Goal: Navigation & Orientation: Find specific page/section

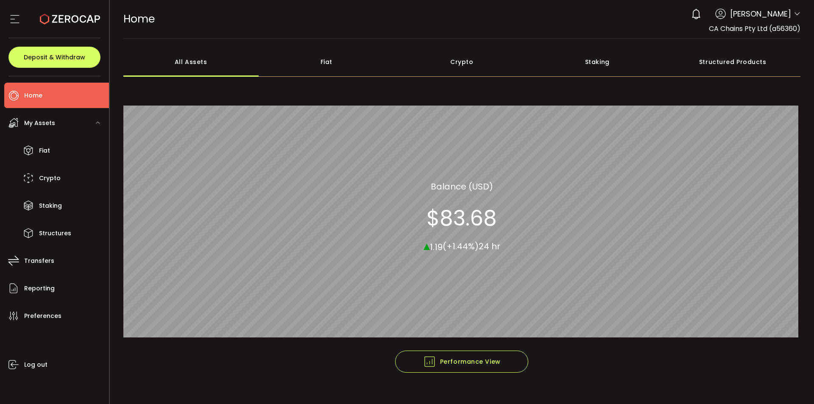
click at [60, 122] on div "My Assets" at bounding box center [56, 122] width 105 height 25
click at [62, 103] on li "Home" at bounding box center [56, 95] width 105 height 25
click at [50, 110] on ul "Home Trading My Assets Fiat Crypto Staking Structures Transfers Reporting Prefe…" at bounding box center [54, 240] width 109 height 328
click at [53, 93] on li "Home" at bounding box center [56, 95] width 105 height 25
click at [54, 93] on li "Home" at bounding box center [56, 95] width 105 height 25
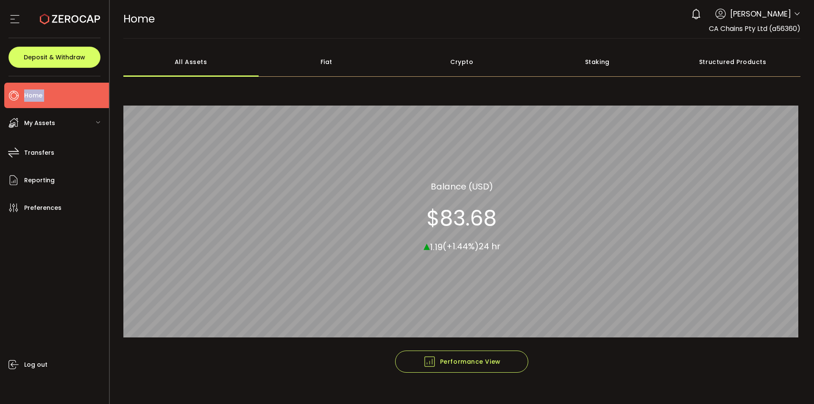
click at [54, 93] on li "Home" at bounding box center [56, 95] width 105 height 25
click at [61, 126] on div "My Assets" at bounding box center [56, 122] width 105 height 25
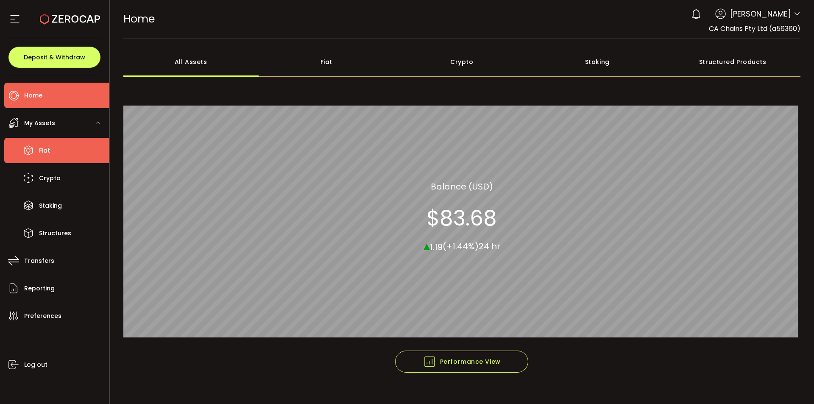
click at [63, 146] on li "Fiat" at bounding box center [56, 150] width 105 height 25
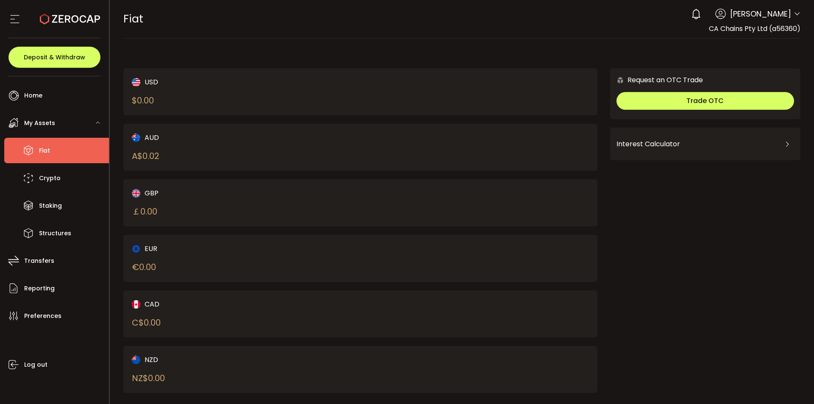
click at [66, 116] on div "My Assets" at bounding box center [56, 122] width 105 height 25
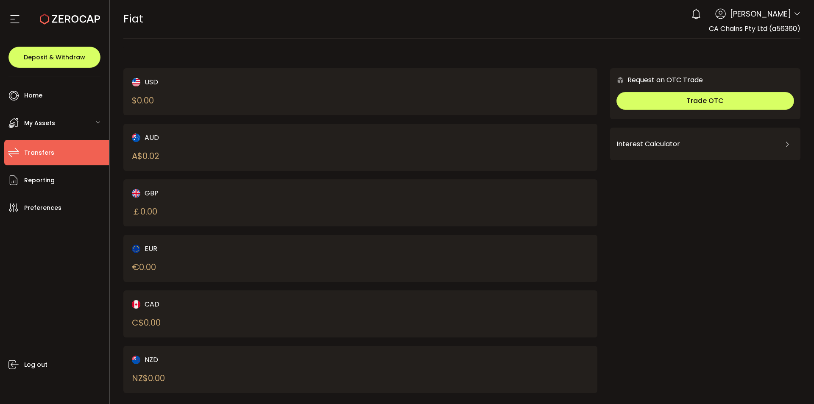
click at [70, 160] on li "Transfers" at bounding box center [56, 152] width 105 height 25
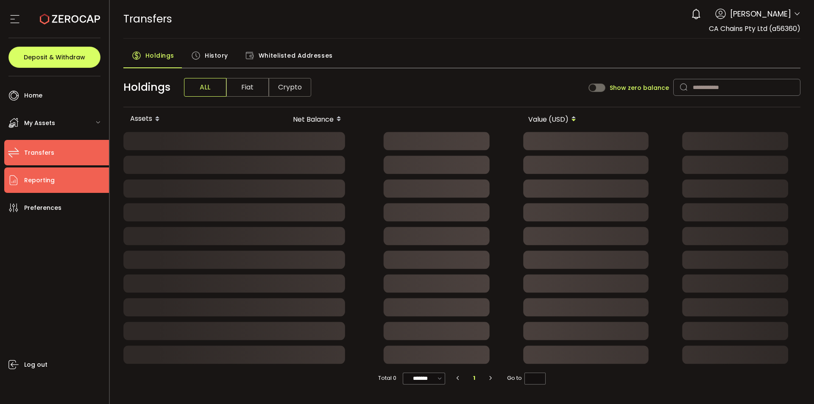
click at [71, 178] on li "Reporting" at bounding box center [56, 179] width 105 height 25
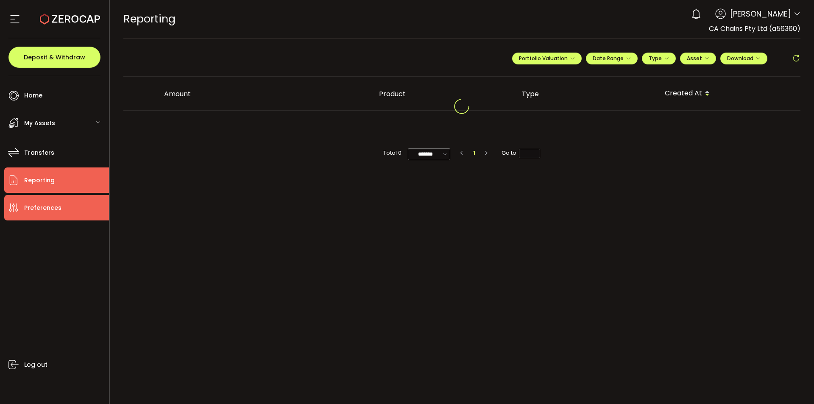
click at [66, 204] on li "Preferences" at bounding box center [56, 207] width 105 height 25
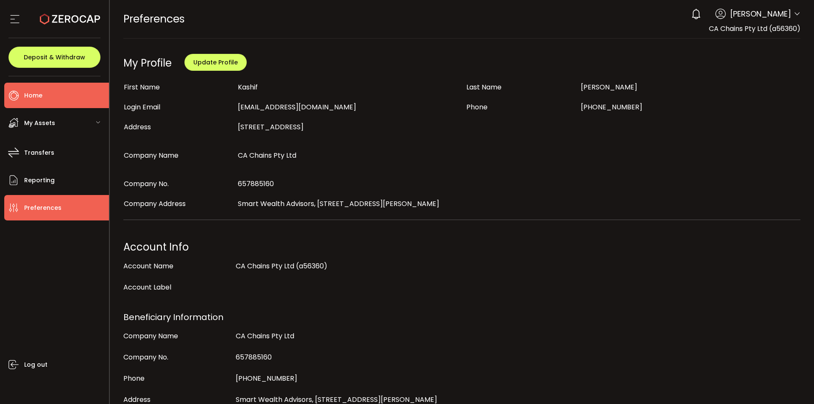
click at [51, 98] on li "Home" at bounding box center [56, 95] width 105 height 25
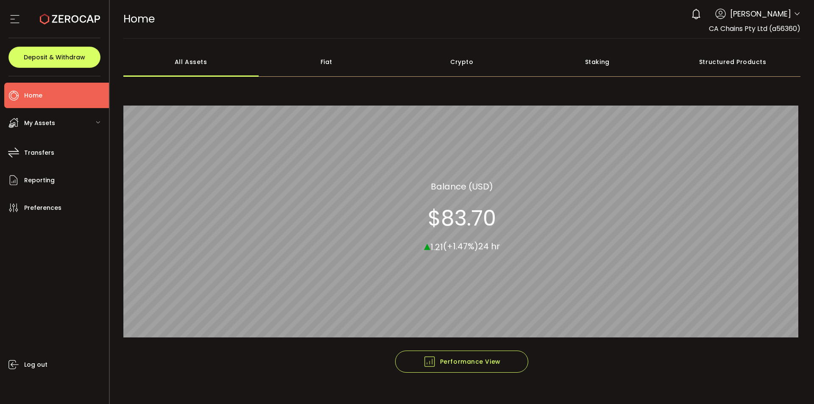
click at [777, 18] on span "Kashif Ahmed" at bounding box center [760, 13] width 61 height 11
click at [798, 14] on header "PDF is being processed and will download to your computer HOME Buy Power $0.00 …" at bounding box center [462, 19] width 705 height 39
click at [794, 11] on icon at bounding box center [797, 14] width 7 height 7
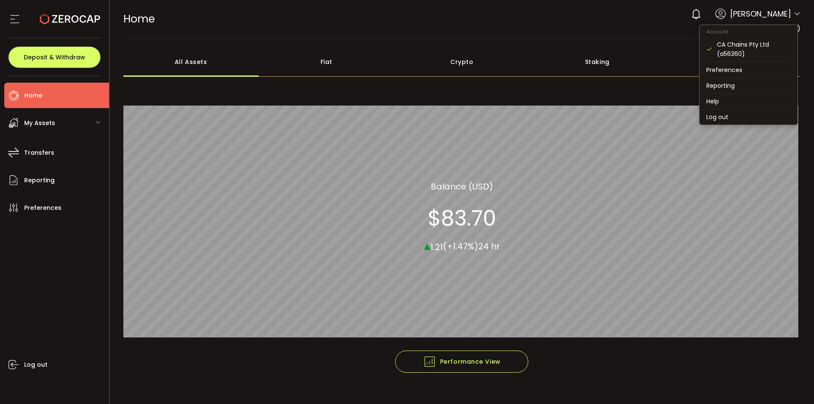
click at [797, 12] on icon at bounding box center [797, 14] width 7 height 7
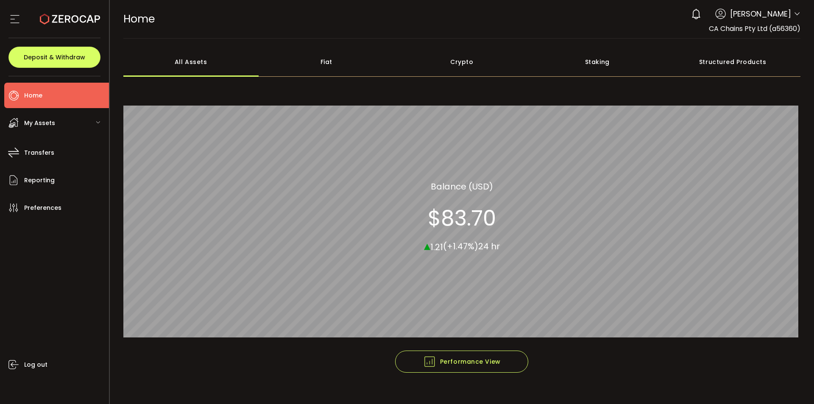
click at [493, 11] on div "HOME Buy Power $0.00 USD Home Home Your verification is pending 0 Kashif Ahmed …" at bounding box center [461, 19] width 677 height 38
click at [334, 61] on div "Fiat" at bounding box center [327, 62] width 136 height 30
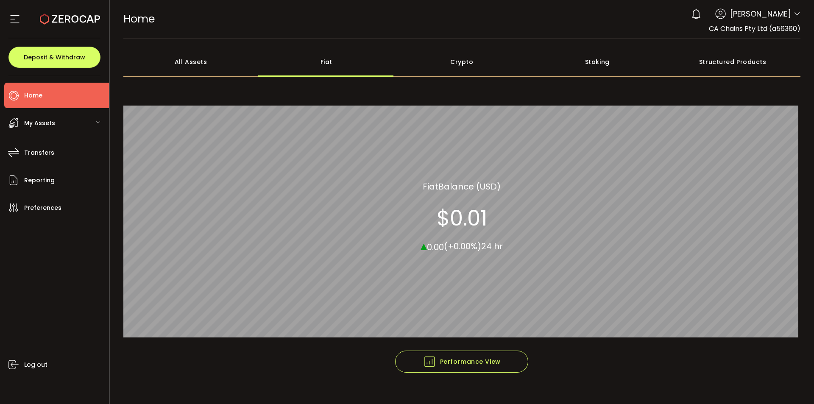
click at [463, 59] on div "Crypto" at bounding box center [462, 62] width 136 height 30
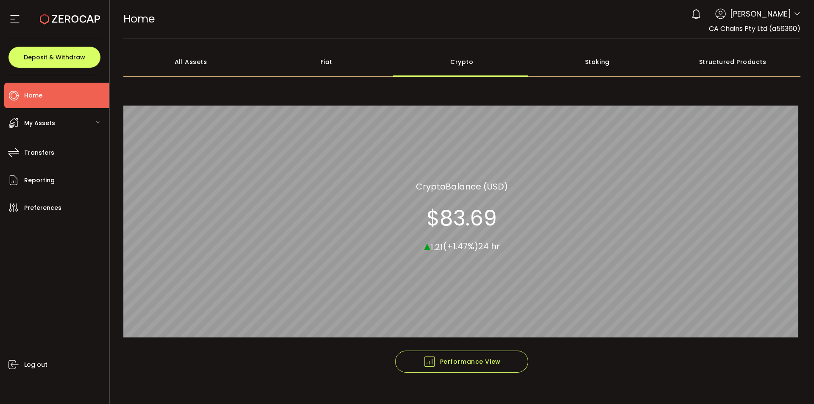
drag, startPoint x: 564, startPoint y: 60, endPoint x: 614, endPoint y: 65, distance: 49.8
click at [564, 61] on div "Staking" at bounding box center [598, 62] width 136 height 30
click at [699, 69] on div "Structured Products" at bounding box center [733, 62] width 136 height 30
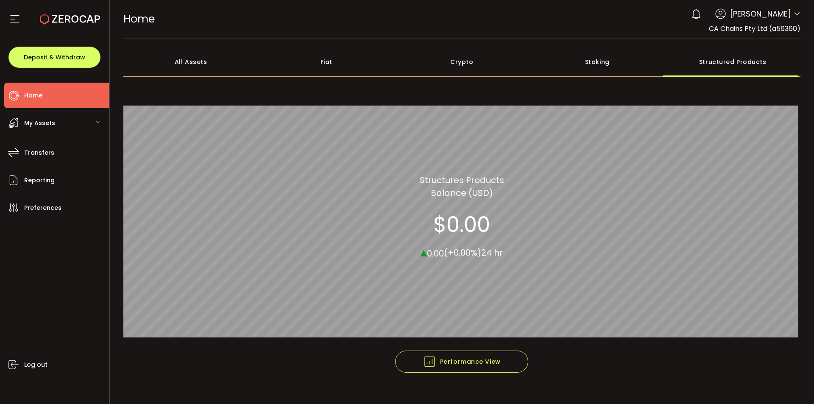
click at [205, 57] on div "All Assets" at bounding box center [191, 62] width 136 height 30
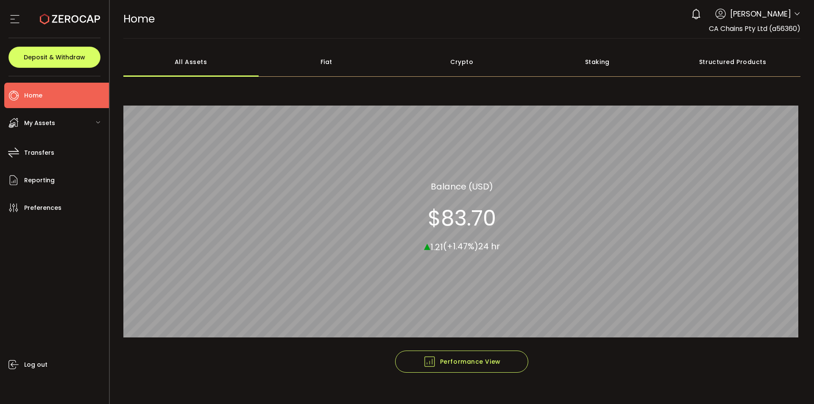
click at [52, 86] on li "Home" at bounding box center [56, 95] width 105 height 25
click at [17, 29] on div at bounding box center [54, 19] width 92 height 38
click at [17, 21] on icon at bounding box center [14, 19] width 13 height 13
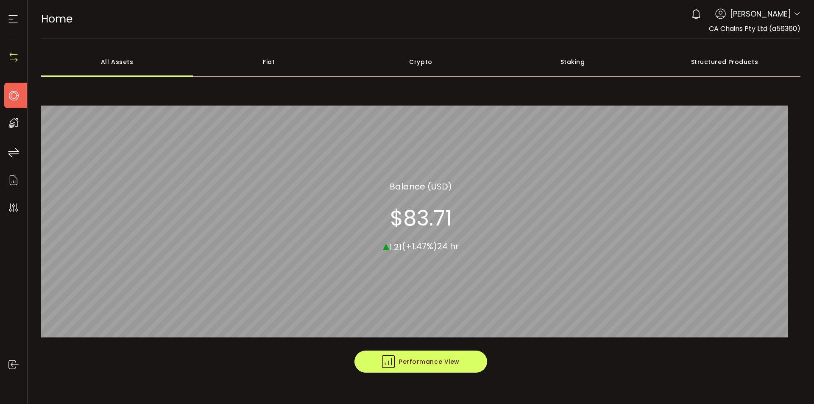
click at [438, 357] on span "Performance View" at bounding box center [421, 361] width 78 height 13
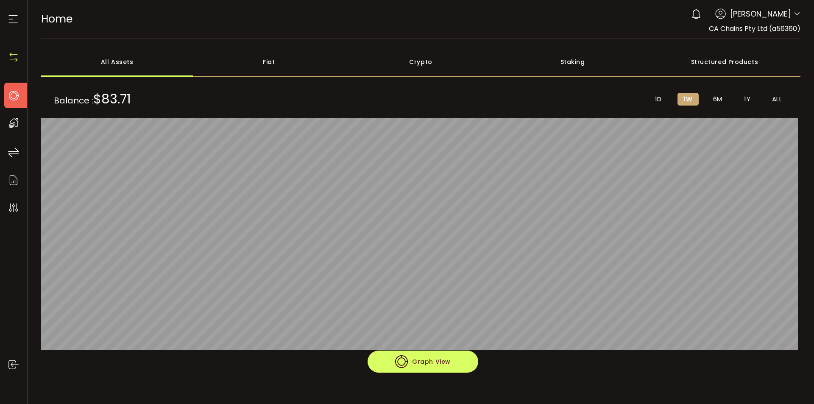
click at [403, 359] on span "Graph View" at bounding box center [423, 361] width 56 height 13
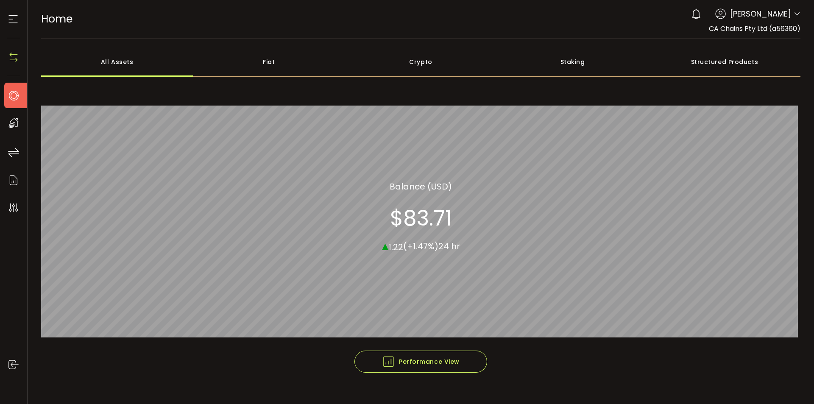
click at [9, 123] on icon at bounding box center [13, 123] width 13 height 13
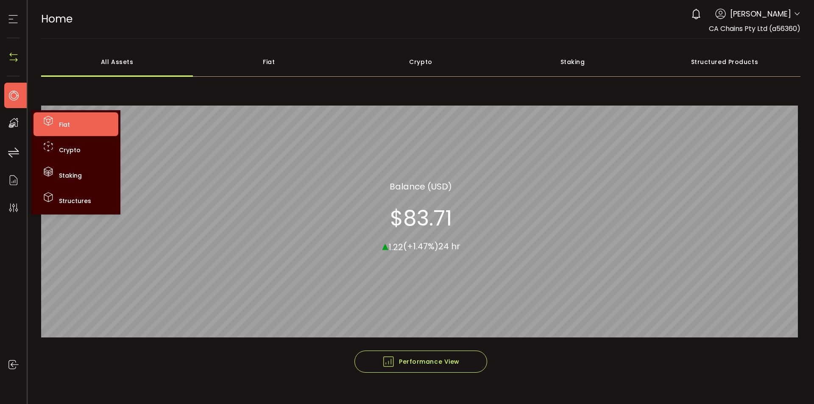
click at [81, 123] on li "Fiat" at bounding box center [75, 124] width 85 height 24
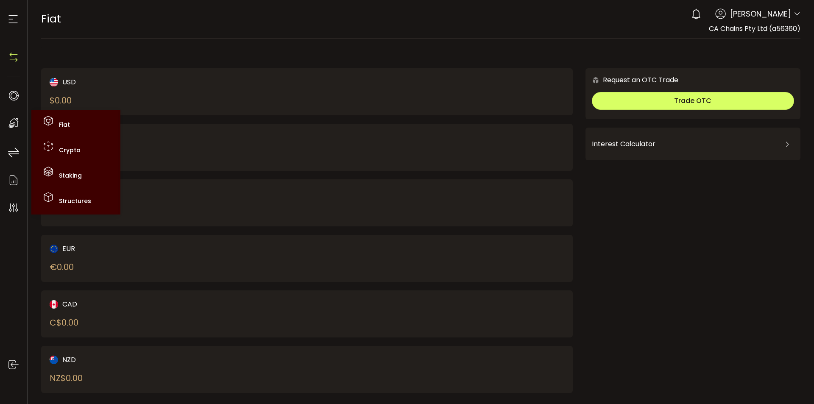
click at [7, 56] on img at bounding box center [13, 57] width 13 height 13
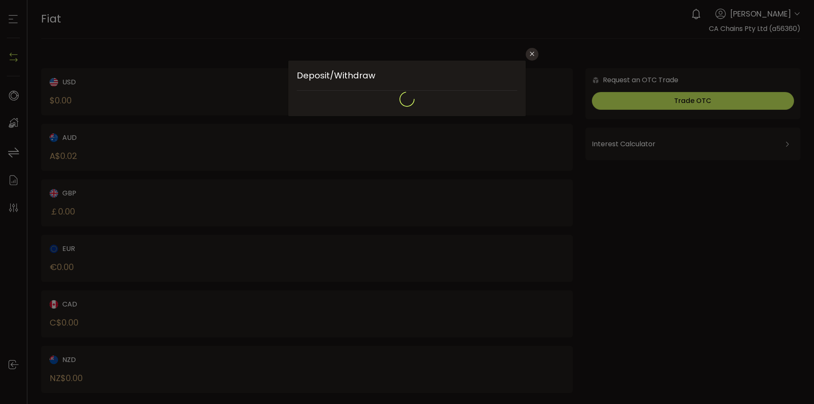
type input "*******"
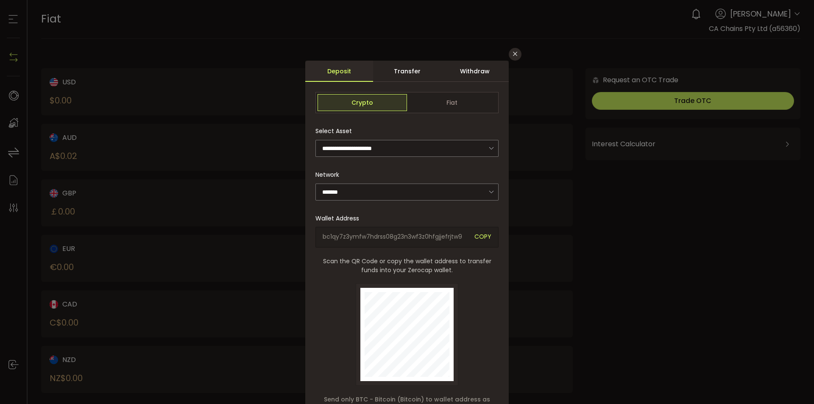
drag, startPoint x: 518, startPoint y: 51, endPoint x: 508, endPoint y: 52, distance: 9.8
click at [518, 52] on button "Close" at bounding box center [515, 54] width 13 height 13
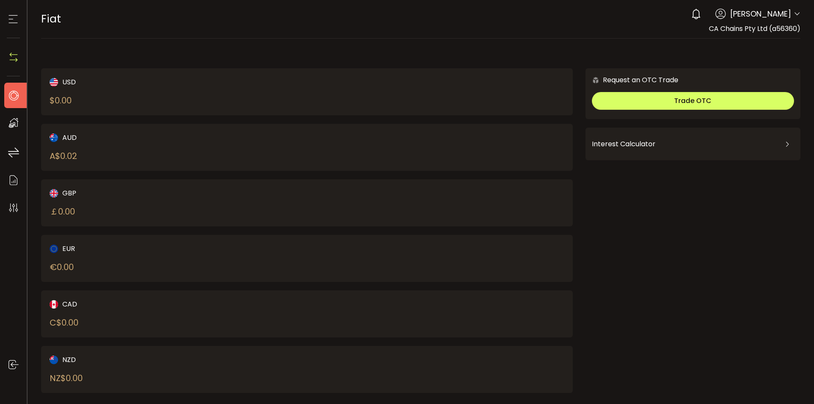
click at [22, 91] on li "Home" at bounding box center [17, 95] width 27 height 25
